Goal: Transaction & Acquisition: Purchase product/service

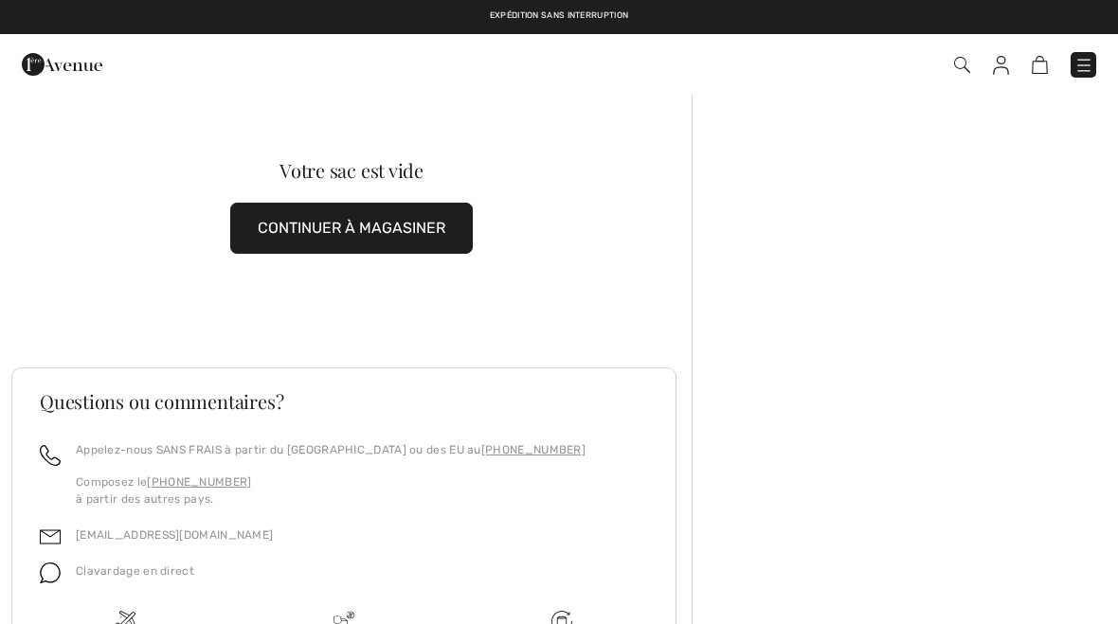
click at [1040, 62] on img at bounding box center [1039, 65] width 16 height 18
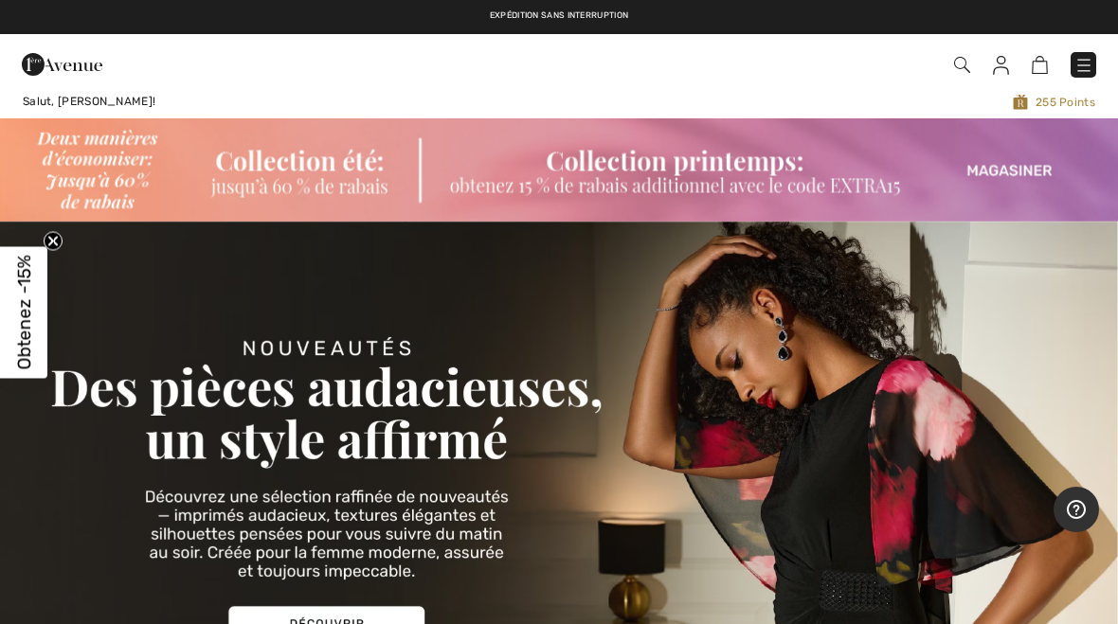
click at [955, 64] on img at bounding box center [962, 65] width 16 height 16
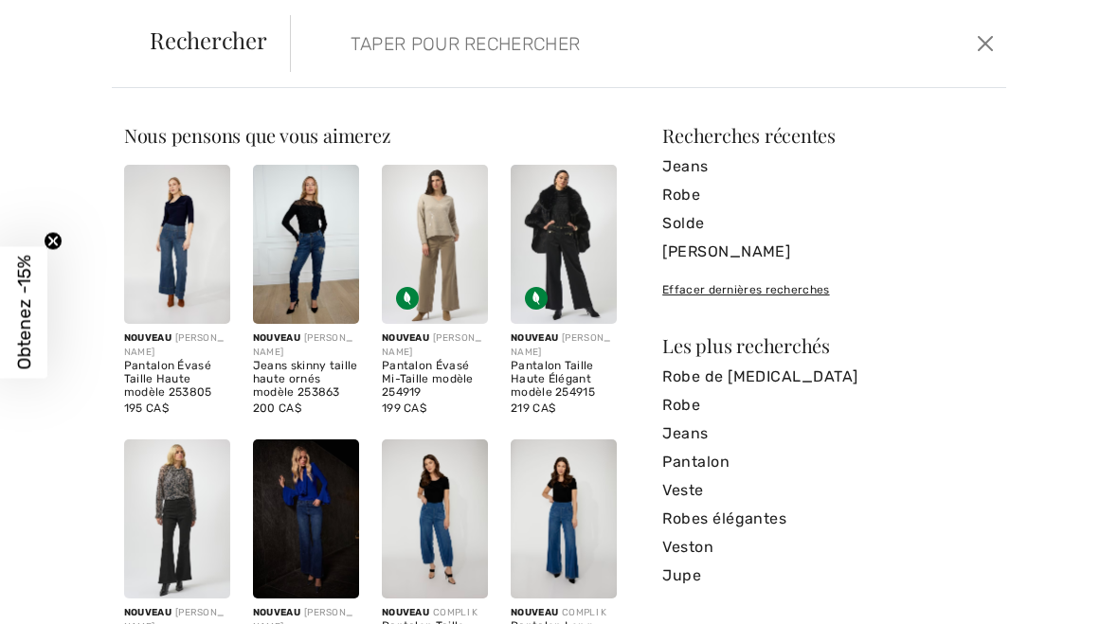
click at [690, 170] on link "Jeans" at bounding box center [827, 166] width 331 height 28
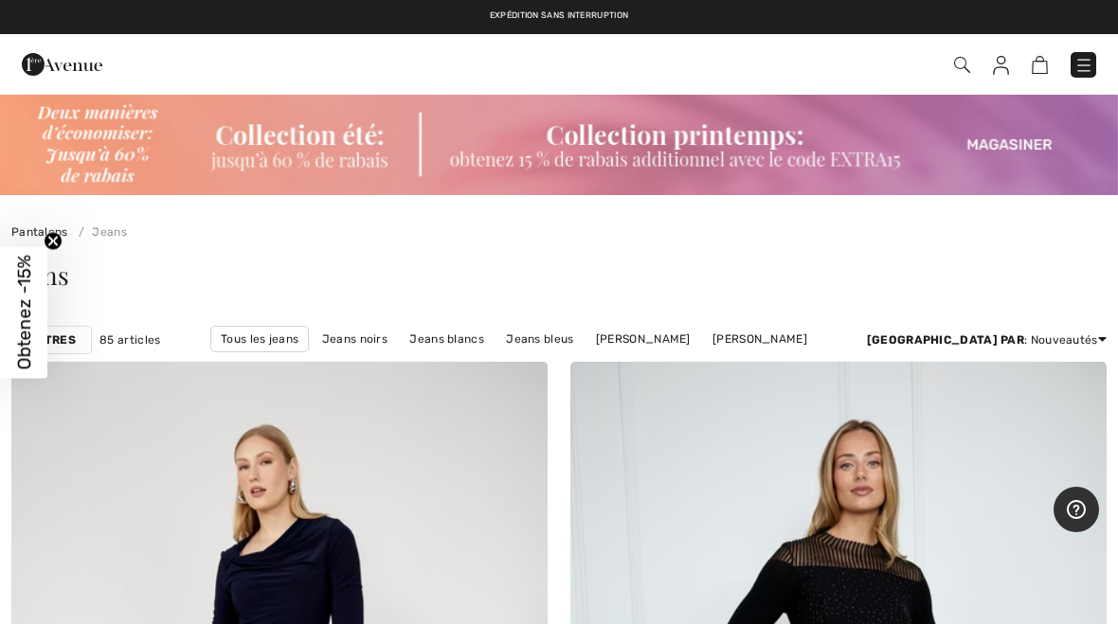
click at [332, 337] on link "Jeans noirs" at bounding box center [355, 339] width 84 height 25
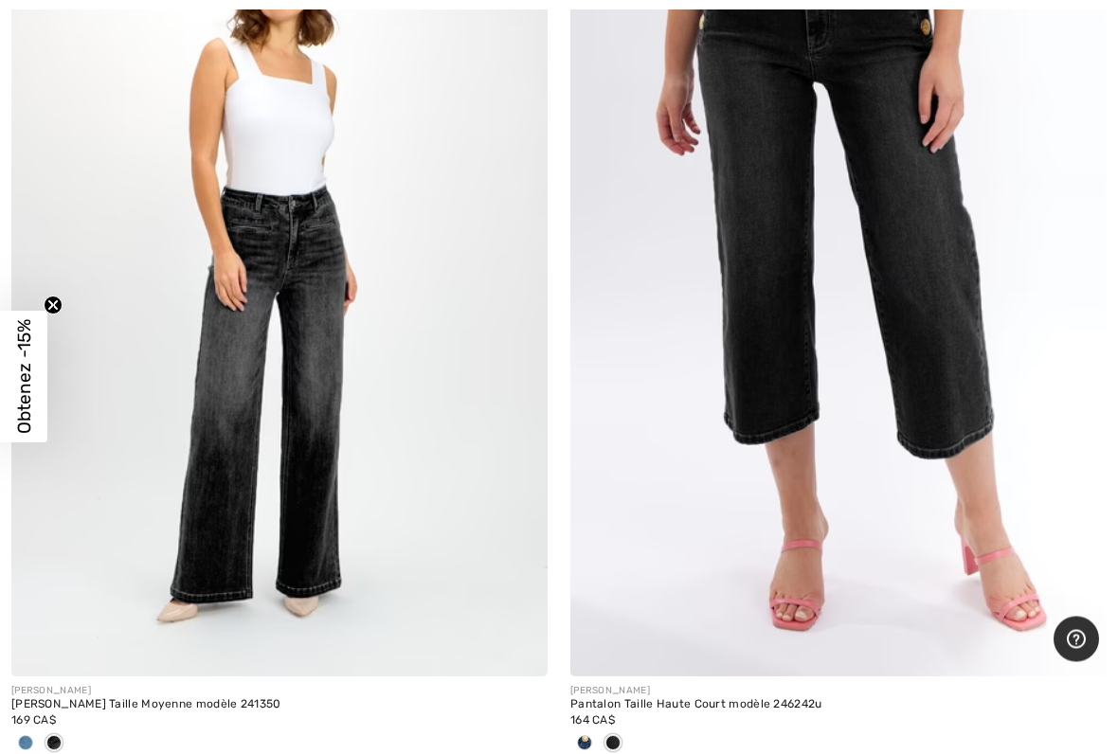
scroll to position [4035, 0]
click at [315, 530] on img at bounding box center [279, 274] width 536 height 804
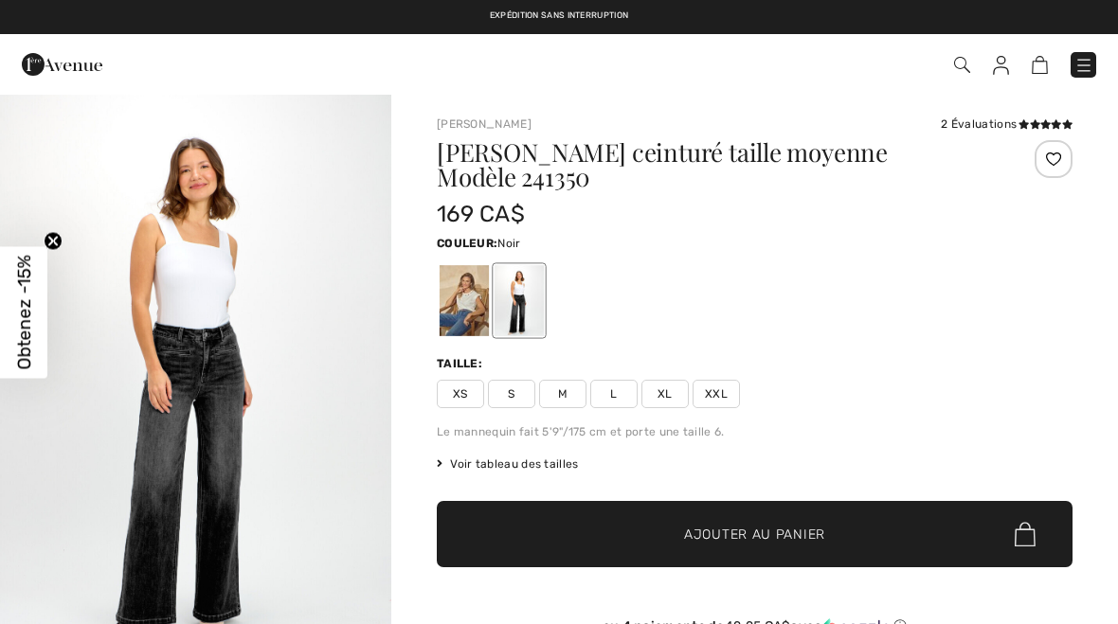
checkbox input "true"
click at [607, 380] on span "L" at bounding box center [613, 394] width 47 height 28
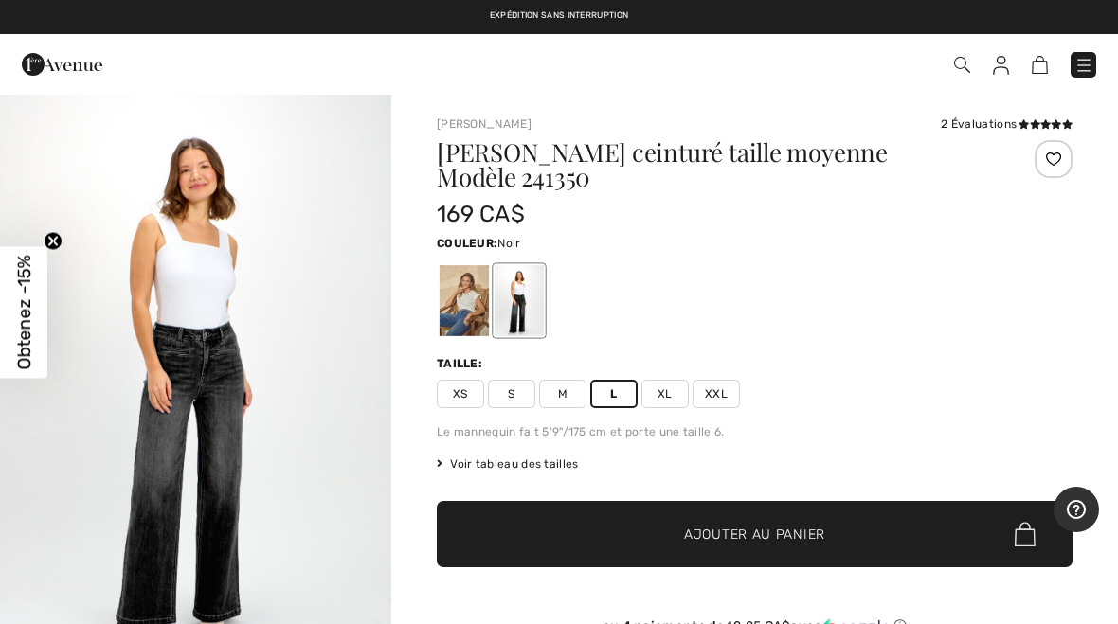
click at [765, 525] on span "Ajouter au panier" at bounding box center [754, 535] width 141 height 20
click at [1036, 58] on img at bounding box center [1029, 65] width 16 height 18
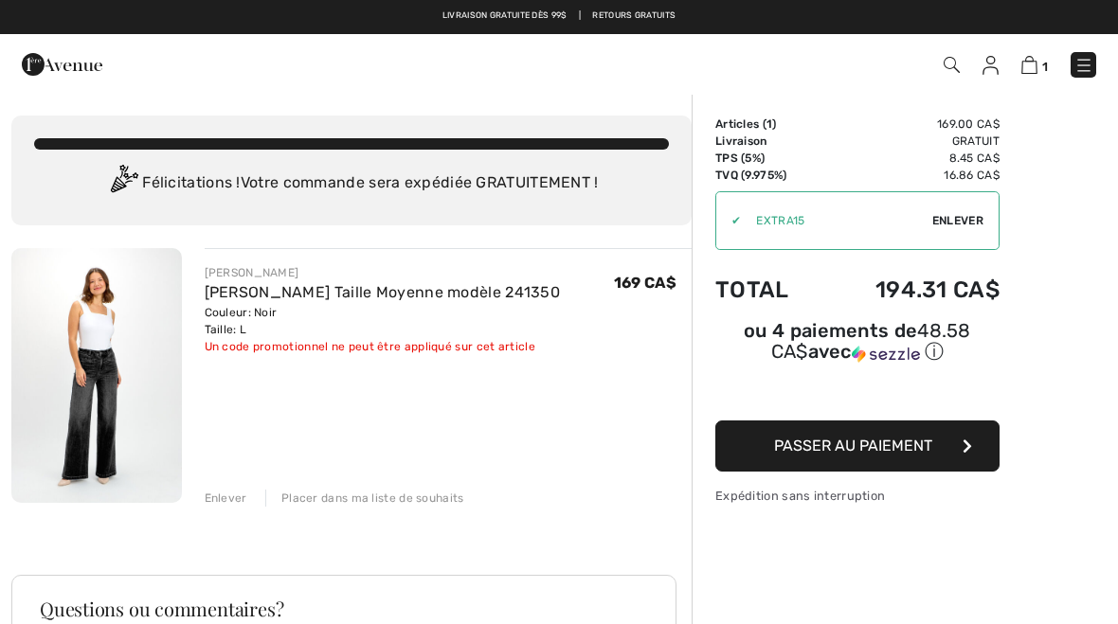
click at [828, 440] on span "Passer au paiement" at bounding box center [853, 446] width 158 height 18
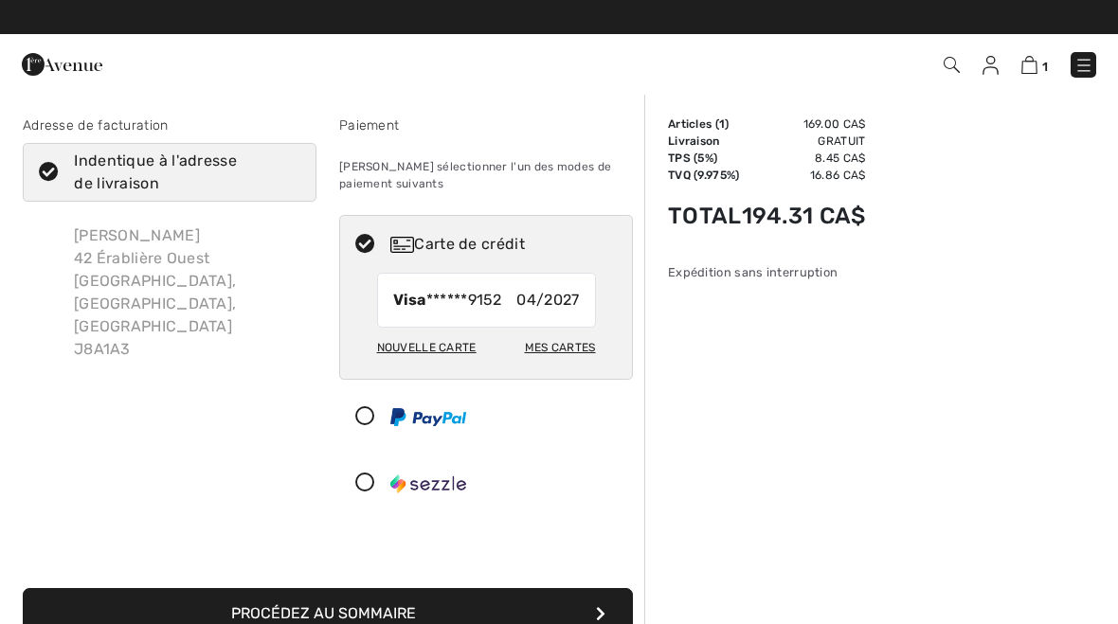
click at [434, 350] on div "Nouvelle carte" at bounding box center [426, 347] width 99 height 32
radio input "true"
